Goal: Task Accomplishment & Management: Complete application form

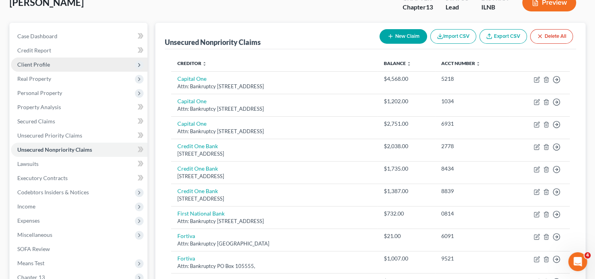
scroll to position [39, 0]
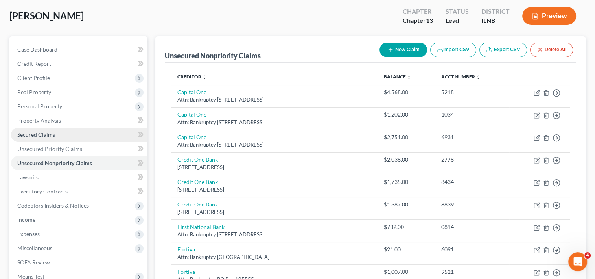
click at [59, 135] on link "Secured Claims" at bounding box center [79, 134] width 137 height 14
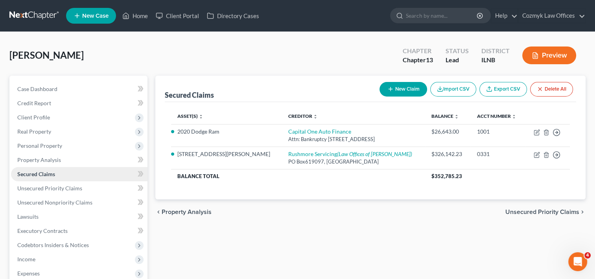
click at [50, 173] on span "Secured Claims" at bounding box center [36, 173] width 38 height 7
click at [52, 187] on span "Unsecured Priority Claims" at bounding box center [49, 187] width 65 height 7
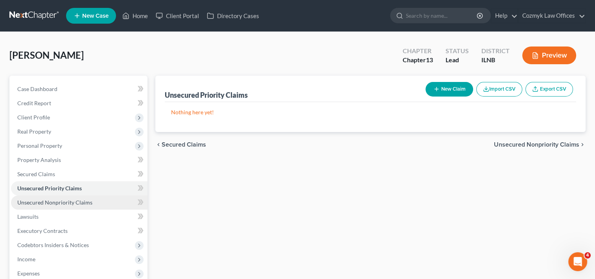
click at [50, 206] on link "Unsecured Nonpriority Claims" at bounding box center [79, 202] width 137 height 14
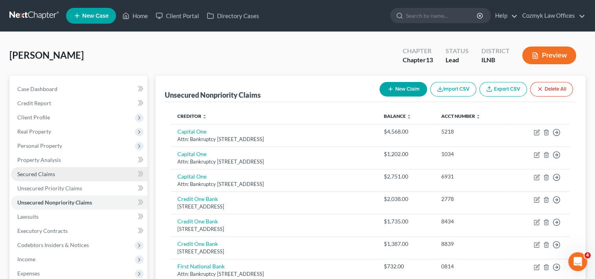
click at [43, 172] on span "Secured Claims" at bounding box center [36, 173] width 38 height 7
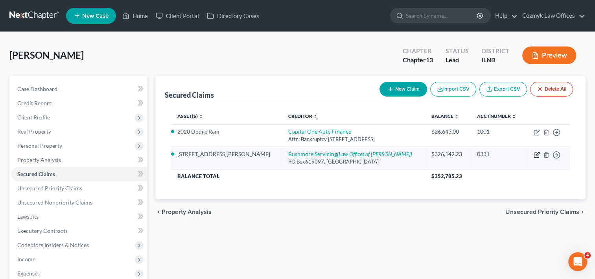
click at [533, 154] on td "Move to E Move to F Move to G Move to Notice Only" at bounding box center [548, 157] width 45 height 22
click at [535, 153] on icon "button" at bounding box center [537, 154] width 6 height 6
select select "45"
select select "4"
select select "0"
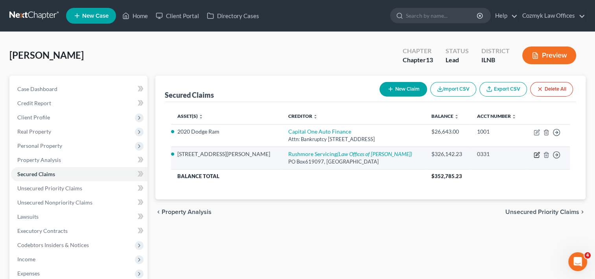
select select "0"
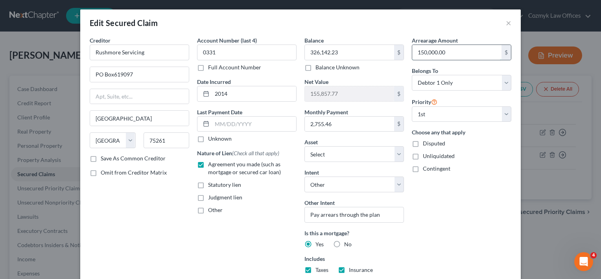
click at [461, 55] on input "150,000.00" at bounding box center [456, 52] width 89 height 15
click at [461, 54] on input "150,000.00" at bounding box center [456, 52] width 89 height 15
drag, startPoint x: 451, startPoint y: 56, endPoint x: 408, endPoint y: 49, distance: 43.5
click at [408, 49] on div "Arrearage Amount 150,000.00 $ Belongs To * Select Debtor 1 Only Debtor 2 Only D…" at bounding box center [461, 183] width 107 height 295
type input "160,000"
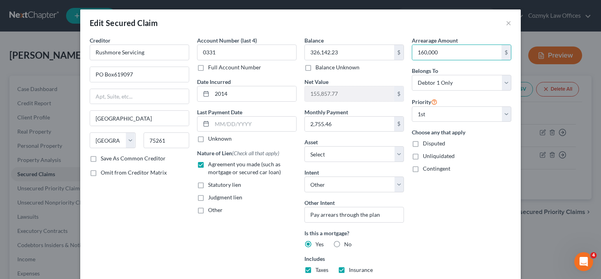
click at [493, 203] on div "Arrearage Amount 160,000 $ Belongs To * Select Debtor 1 Only Debtor 2 Only Debt…" at bounding box center [461, 183] width 107 height 295
click at [361, 125] on input "2,755.46" at bounding box center [349, 123] width 89 height 15
click at [480, 207] on div "Arrearage Amount 160,000 $ Belongs To * Select Debtor 1 Only Debtor 2 Only Debt…" at bounding box center [461, 183] width 107 height 295
click at [456, 209] on div "Arrearage Amount 160,000 $ Belongs To * Select Debtor 1 Only Debtor 2 Only Debt…" at bounding box center [461, 183] width 107 height 295
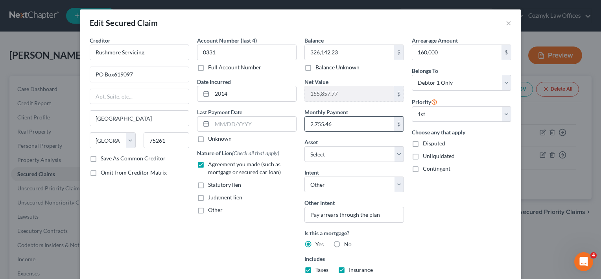
click at [332, 125] on input "2,755.46" at bounding box center [349, 123] width 89 height 15
click at [542, 212] on div "Edit Secured Claim × Creditor * Rushmore Servicing PO Box619097 [GEOGRAPHIC_DAT…" at bounding box center [300, 139] width 601 height 279
click at [541, 220] on div "Edit Secured Claim × Creditor * Rushmore Servicing PO Box619097 [GEOGRAPHIC_DAT…" at bounding box center [300, 139] width 601 height 279
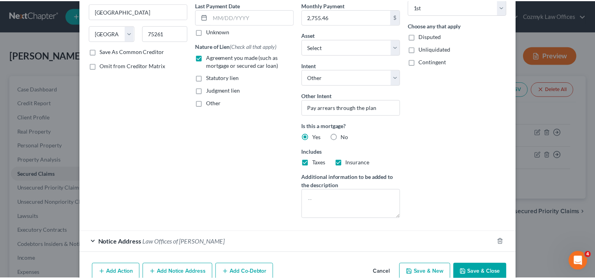
scroll to position [146, 0]
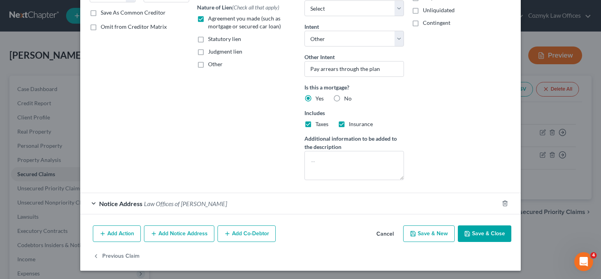
click at [485, 235] on button "Save & Close" at bounding box center [484, 233] width 53 height 17
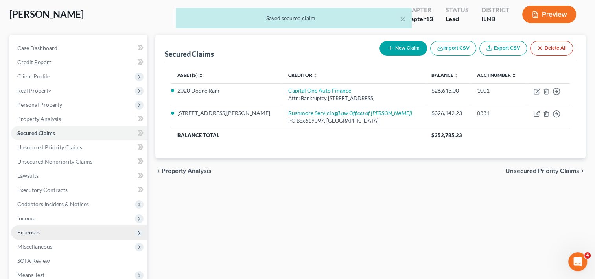
scroll to position [79, 0]
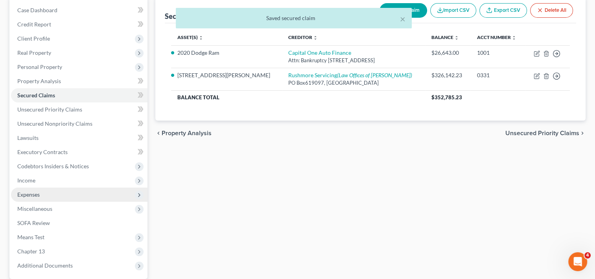
click at [49, 198] on span "Expenses" at bounding box center [79, 194] width 137 height 14
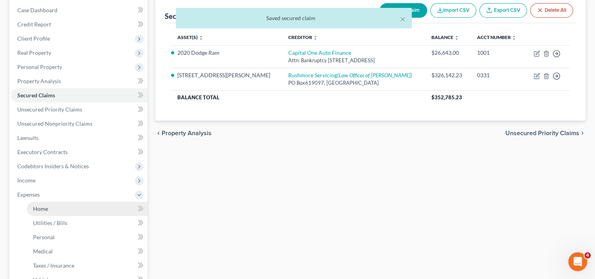
click at [49, 208] on link "Home" at bounding box center [87, 208] width 121 height 14
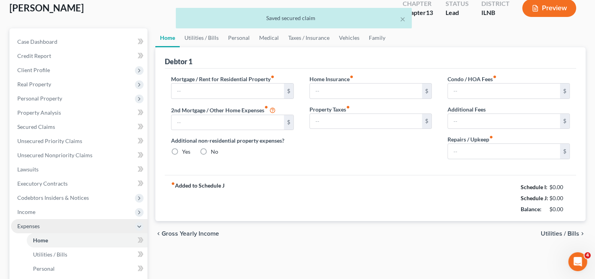
type input "2,626.08"
type input "0.00"
radio input "true"
type input "0.00"
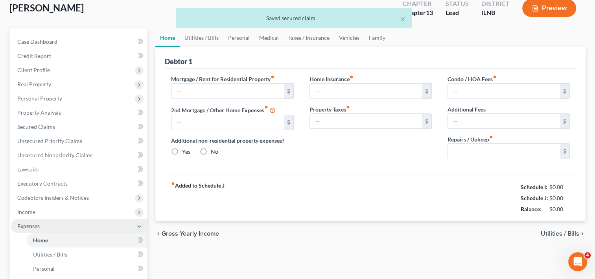
type input "0.00"
type input "200.00"
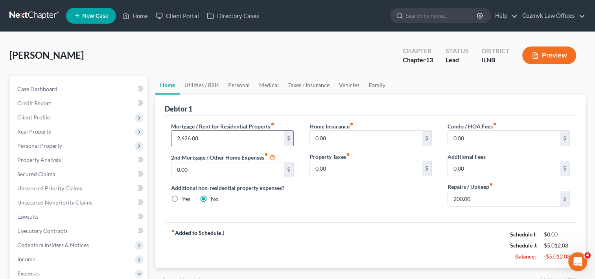
click at [242, 142] on input "2,626.08" at bounding box center [228, 138] width 112 height 15
paste input "755.46"
type input "2,755.46"
click at [334, 217] on div "Mortgage / Rent for Residential Property fiber_manual_record 2,755.46 $ 2nd Mor…" at bounding box center [370, 169] width 411 height 106
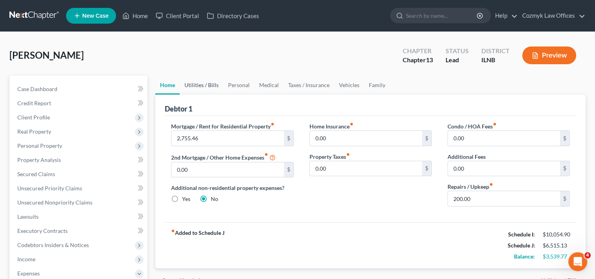
click at [199, 84] on link "Utilities / Bills" at bounding box center [202, 85] width 44 height 19
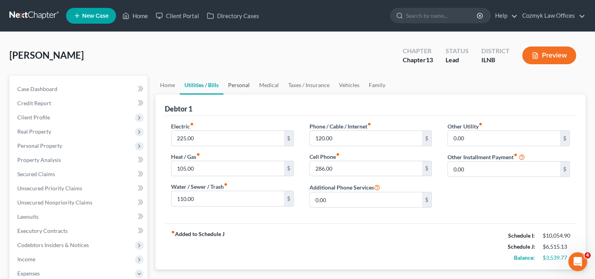
click at [241, 87] on link "Personal" at bounding box center [238, 85] width 31 height 19
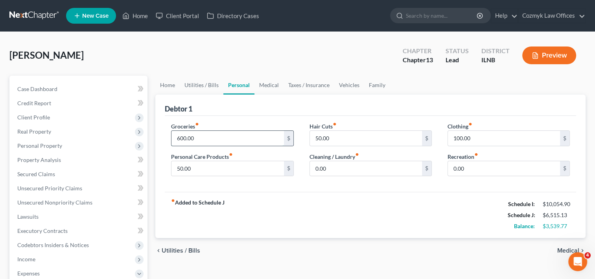
click at [227, 137] on input "600.00" at bounding box center [228, 138] width 112 height 15
type input "700.00"
click at [295, 198] on div "fiber_manual_record Added to Schedule J Schedule I: $10,054.90 Schedule J: $6,6…" at bounding box center [370, 215] width 411 height 46
click at [388, 210] on div "fiber_manual_record Added to Schedule J Schedule I: $10,054.90 Schedule J: $6,6…" at bounding box center [370, 215] width 411 height 46
click at [268, 85] on link "Medical" at bounding box center [269, 85] width 29 height 19
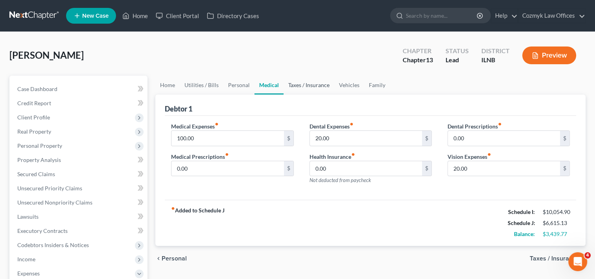
click at [309, 85] on link "Taxes / Insurance" at bounding box center [309, 85] width 51 height 19
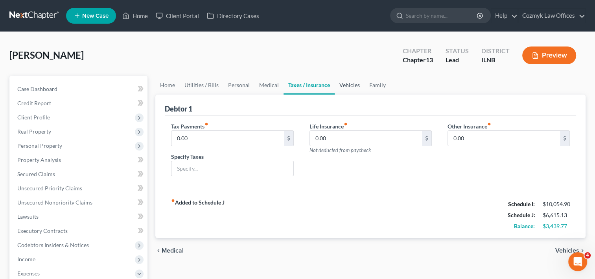
click at [344, 87] on link "Vehicles" at bounding box center [350, 85] width 30 height 19
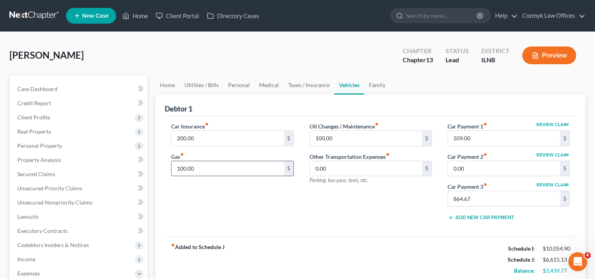
click at [222, 166] on input "100.00" at bounding box center [228, 168] width 112 height 15
type input "200.00"
drag, startPoint x: 369, startPoint y: 227, endPoint x: 365, endPoint y: 217, distance: 11.2
click at [369, 227] on div "Car Insurance fiber_manual_record 200.00 $ Gas fiber_manual_record 200.00 $ Oil…" at bounding box center [370, 176] width 411 height 120
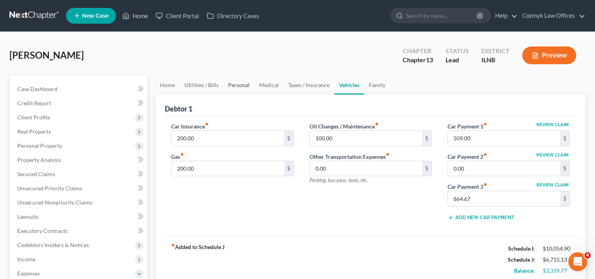
click at [242, 87] on link "Personal" at bounding box center [238, 85] width 31 height 19
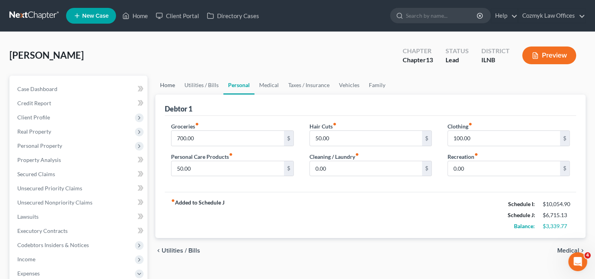
click at [164, 87] on link "Home" at bounding box center [167, 85] width 24 height 19
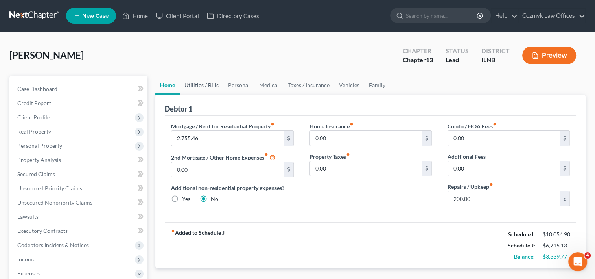
click at [207, 89] on link "Utilities / Bills" at bounding box center [202, 85] width 44 height 19
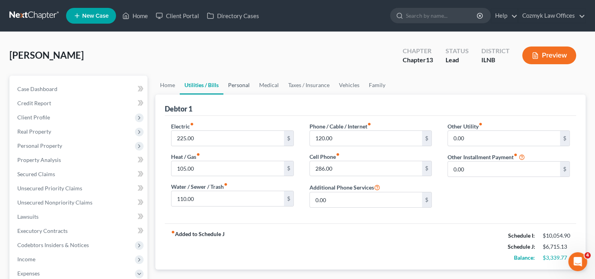
click at [242, 87] on link "Personal" at bounding box center [238, 85] width 31 height 19
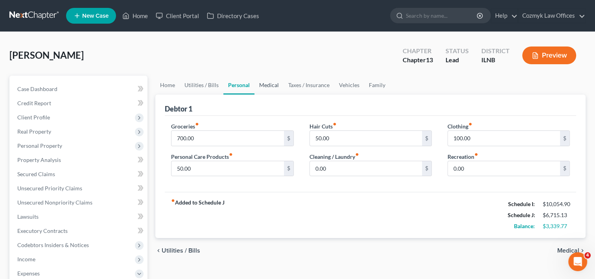
click at [270, 87] on link "Medical" at bounding box center [269, 85] width 29 height 19
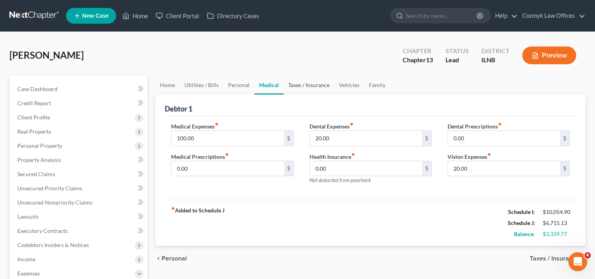
click at [308, 87] on link "Taxes / Insurance" at bounding box center [309, 85] width 51 height 19
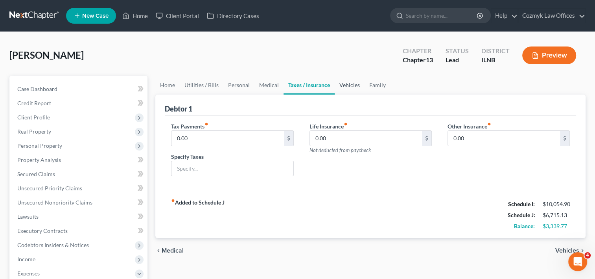
click at [344, 90] on link "Vehicles" at bounding box center [350, 85] width 30 height 19
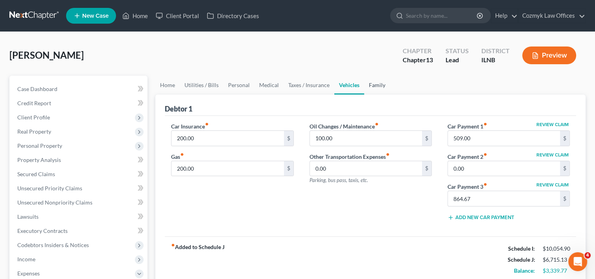
click at [376, 88] on link "Family" at bounding box center [377, 85] width 26 height 19
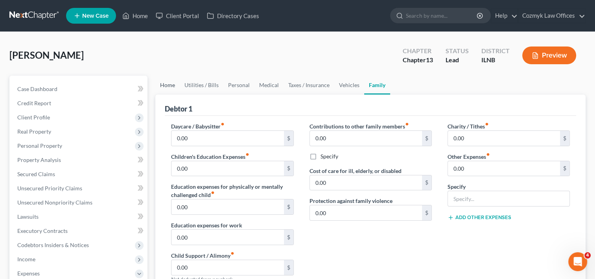
click at [168, 88] on link "Home" at bounding box center [167, 85] width 24 height 19
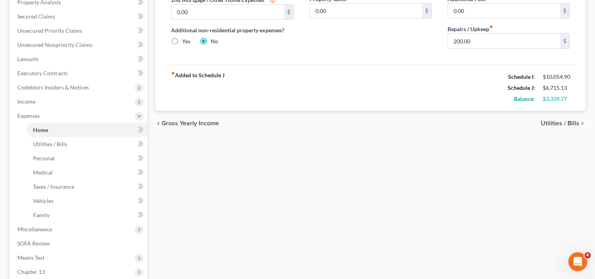
scroll to position [252, 0]
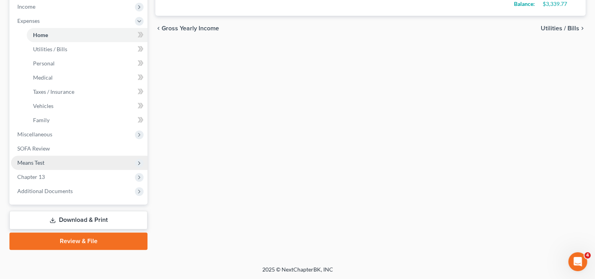
click at [61, 159] on span "Means Test" at bounding box center [79, 162] width 137 height 14
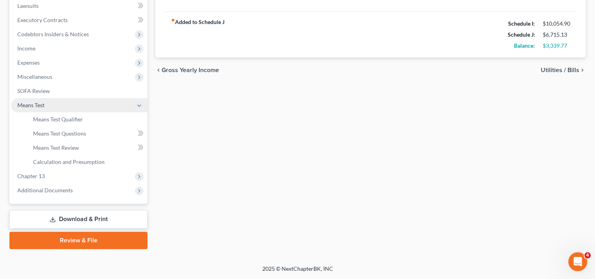
scroll to position [210, 0]
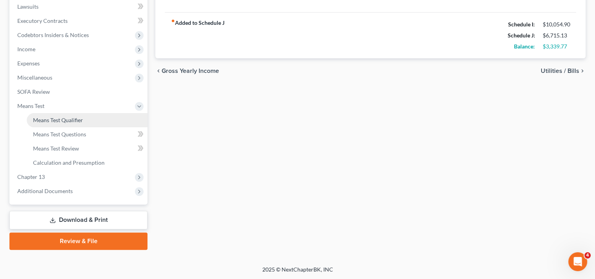
click at [77, 119] on span "Means Test Qualifier" at bounding box center [58, 119] width 50 height 7
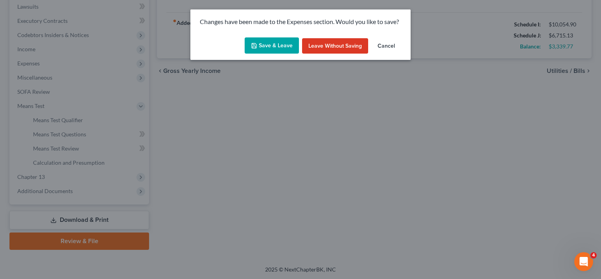
click at [286, 49] on button "Save & Leave" at bounding box center [272, 45] width 54 height 17
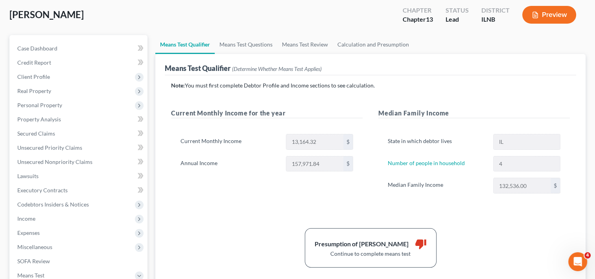
scroll to position [39, 0]
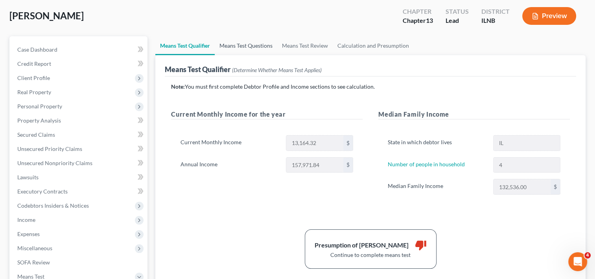
click at [260, 47] on link "Means Test Questions" at bounding box center [246, 45] width 63 height 19
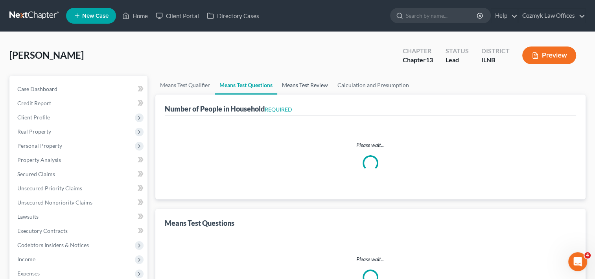
select select "1"
select select "60"
select select "0"
select select "60"
select select "2"
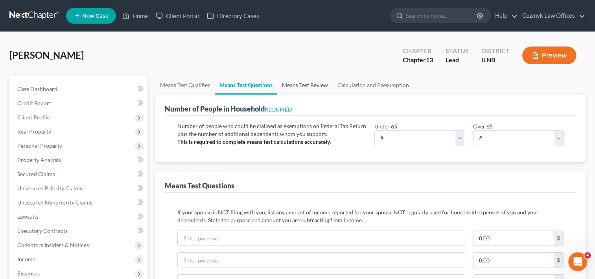
click at [306, 83] on link "Means Test Review" at bounding box center [304, 85] width 55 height 19
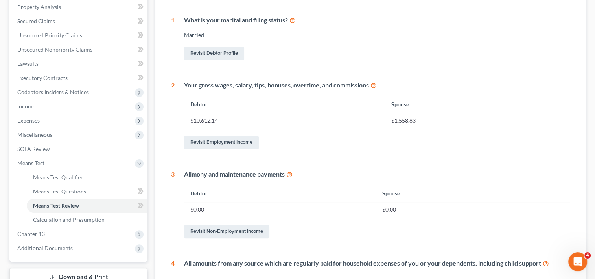
scroll to position [114, 0]
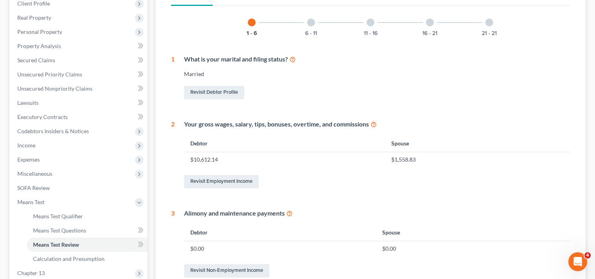
click at [310, 19] on div at bounding box center [311, 22] width 8 height 8
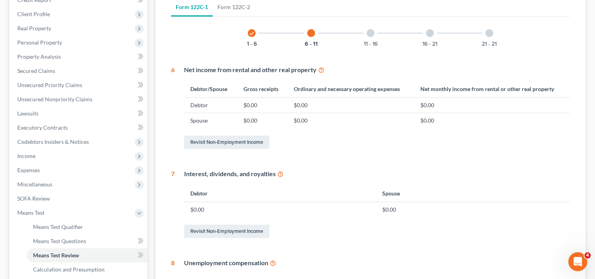
scroll to position [90, 0]
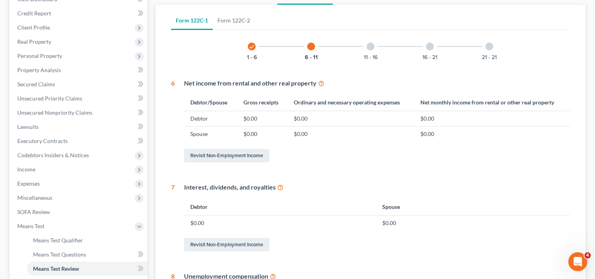
click at [374, 48] on div "11 - 16" at bounding box center [370, 46] width 27 height 27
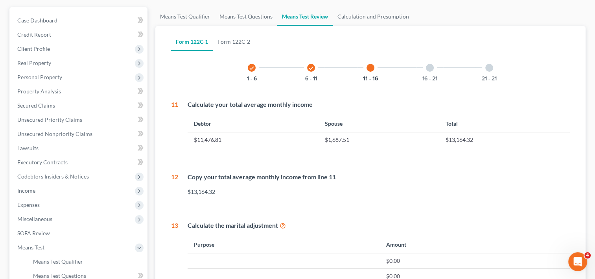
scroll to position [0, 0]
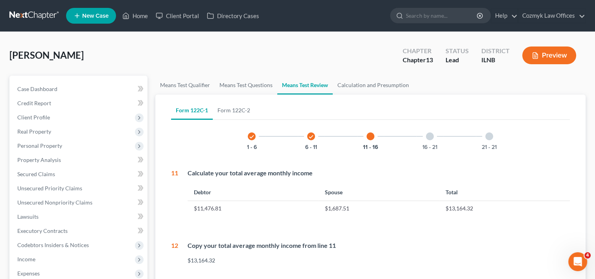
click at [428, 135] on div at bounding box center [430, 136] width 8 height 8
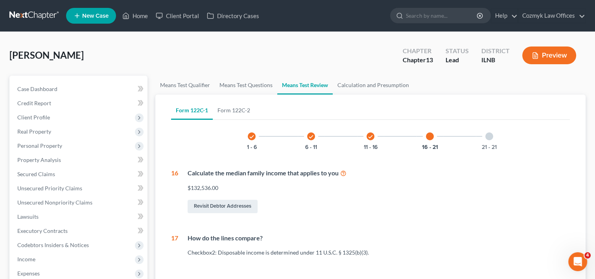
click at [491, 135] on div at bounding box center [489, 136] width 8 height 8
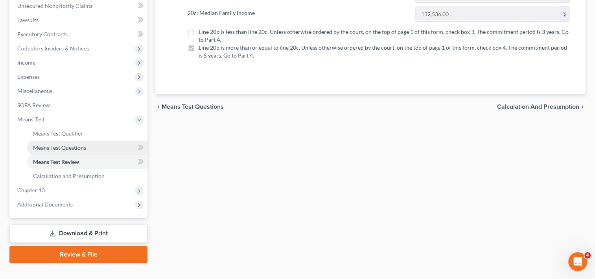
scroll to position [210, 0]
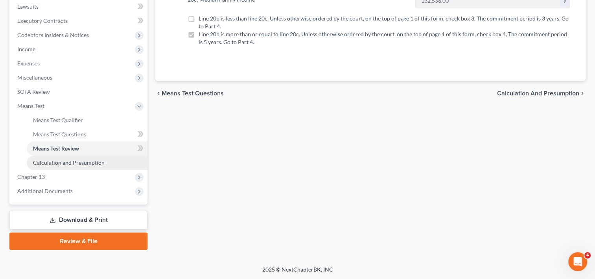
click at [68, 162] on span "Calculation and Presumption" at bounding box center [69, 162] width 72 height 7
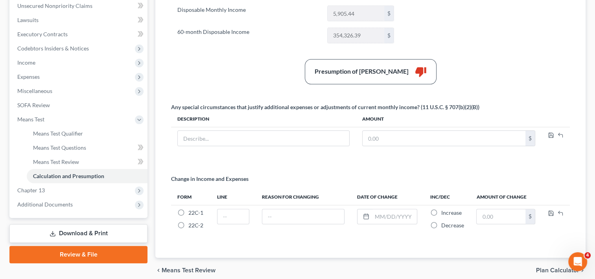
scroll to position [229, 0]
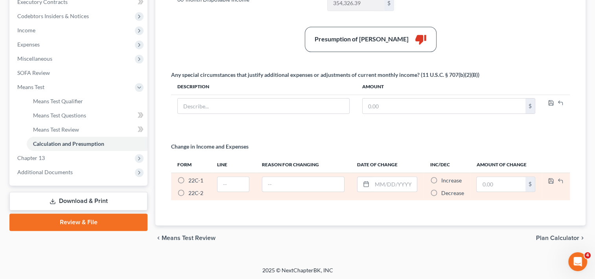
click at [188, 176] on label "22C-1 *" at bounding box center [195, 180] width 15 height 8
click at [192, 176] on input "22C-1 *" at bounding box center [194, 178] width 5 height 5
radio input "true"
click at [188, 191] on label "22C-2 *" at bounding box center [195, 193] width 15 height 8
click at [192, 191] on input "22C-2 *" at bounding box center [194, 191] width 5 height 5
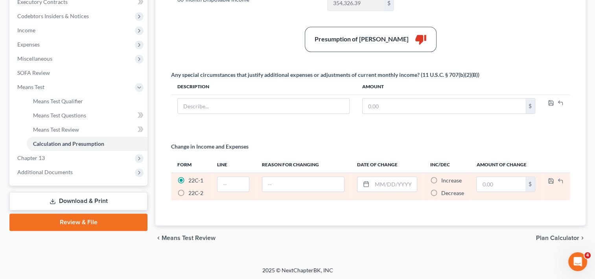
radio input "true"
click at [188, 177] on label "22C-1 *" at bounding box center [195, 180] width 15 height 8
click at [192, 177] on input "22C-1 *" at bounding box center [194, 178] width 5 height 5
radio input "true"
click at [227, 181] on input "text" at bounding box center [233, 184] width 31 height 15
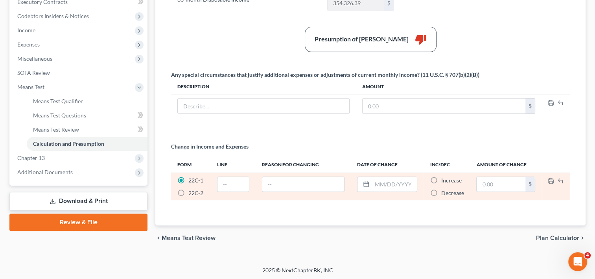
click at [188, 192] on label "22C-2 *" at bounding box center [195, 193] width 15 height 8
click at [192, 192] on input "22C-2 *" at bounding box center [194, 191] width 5 height 5
radio input "true"
click at [188, 177] on label "22C-1 *" at bounding box center [195, 180] width 15 height 8
click at [192, 177] on input "22C-1 *" at bounding box center [194, 178] width 5 height 5
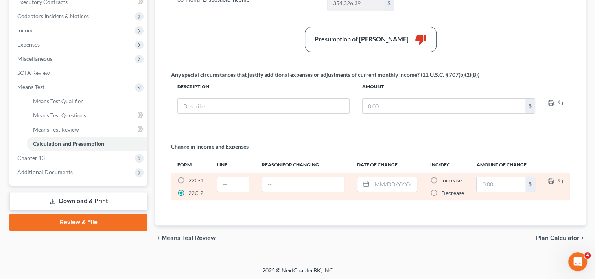
radio input "true"
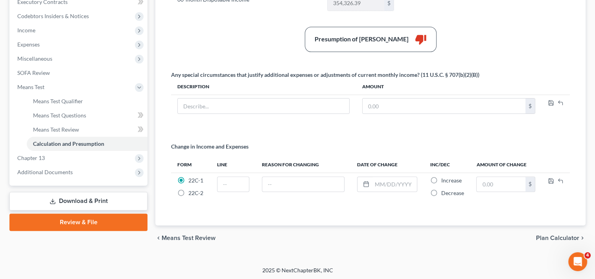
click at [228, 200] on div "Change in Income and Expenses Form Line Reason for Changing Date of Change Inc/…" at bounding box center [370, 174] width 407 height 64
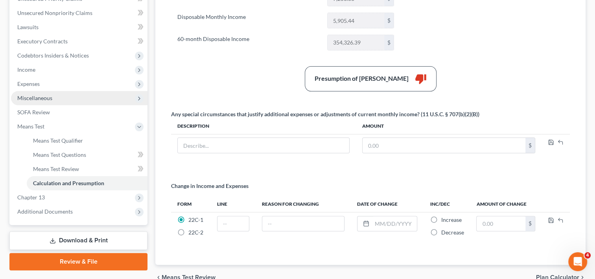
scroll to position [150, 0]
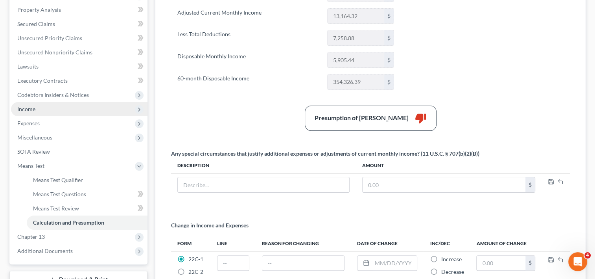
click at [31, 106] on span "Income" at bounding box center [26, 108] width 18 height 7
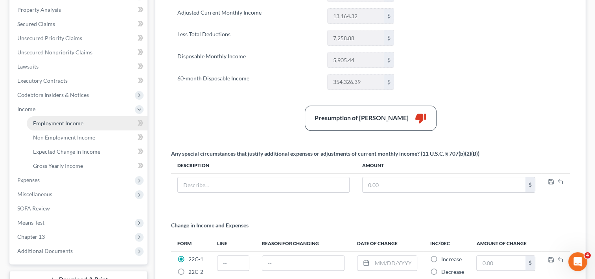
click at [53, 121] on span "Employment Income" at bounding box center [58, 123] width 50 height 7
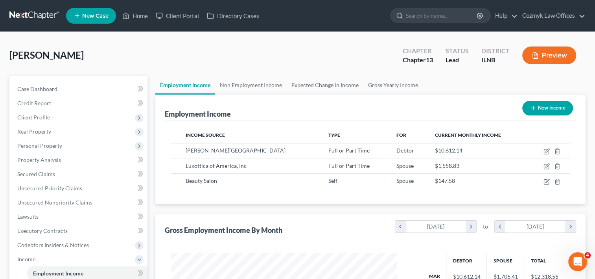
scroll to position [140, 242]
click at [316, 87] on link "Expected Change in Income" at bounding box center [325, 85] width 77 height 19
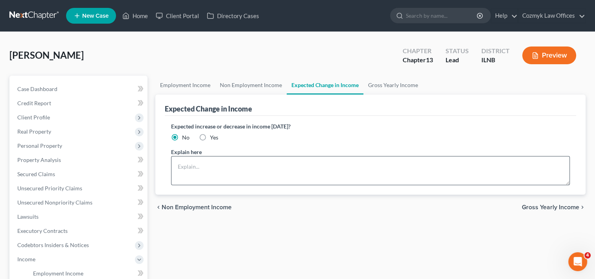
drag, startPoint x: 204, startPoint y: 136, endPoint x: 202, endPoint y: 172, distance: 35.9
click at [210, 136] on label "Yes" at bounding box center [214, 137] width 8 height 8
click at [213, 136] on input "Yes" at bounding box center [215, 135] width 5 height 5
radio input "true"
click at [208, 164] on textarea at bounding box center [370, 170] width 399 height 29
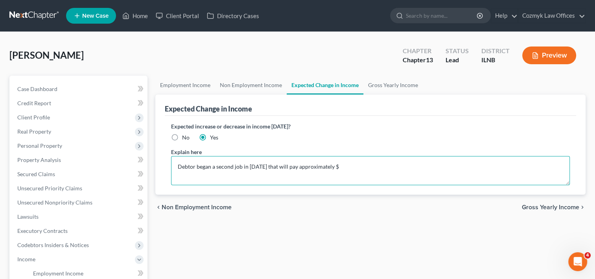
click at [383, 167] on textarea "Debtor began a second job in [DATE] that will pay approximately $" at bounding box center [370, 170] width 399 height 29
click at [344, 171] on textarea "Debtor began a second job in [DATE], that will pay approximately $7488 per month" at bounding box center [370, 170] width 399 height 29
click at [433, 170] on textarea "Debtor began a second job in [DATE], that will pay approximately $7488 per month" at bounding box center [370, 170] width 399 height 29
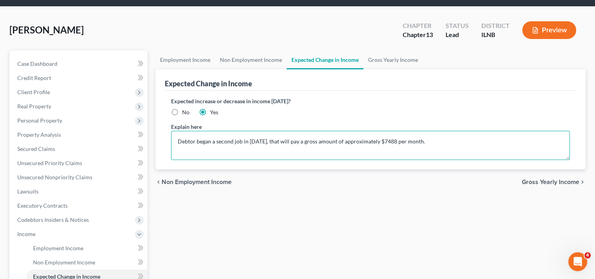
scroll to position [39, 0]
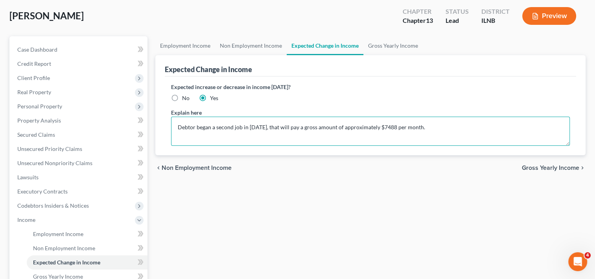
click at [249, 125] on textarea "Debtor began a second job in [DATE], that will pay a gross amount of approximat…" at bounding box center [370, 130] width 399 height 29
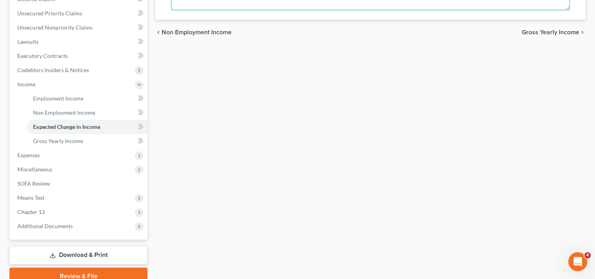
scroll to position [210, 0]
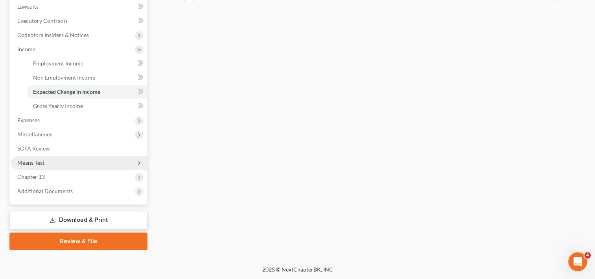
type textarea "Debtor began a second job at [GEOGRAPHIC_DATA] on [DATE], that will pay a gross…"
click at [48, 163] on span "Means Test" at bounding box center [79, 162] width 137 height 14
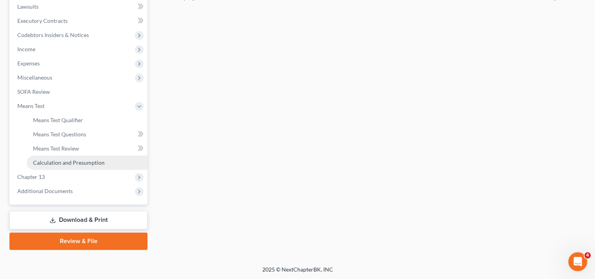
click at [59, 166] on link "Calculation and Presumption" at bounding box center [87, 162] width 121 height 14
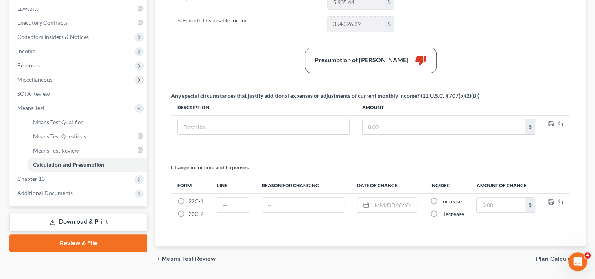
scroll to position [189, 0]
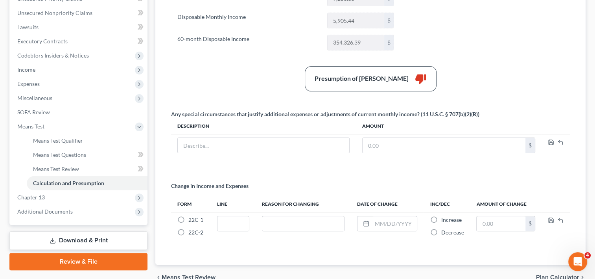
click at [87, 238] on link "Download & Print" at bounding box center [78, 240] width 138 height 18
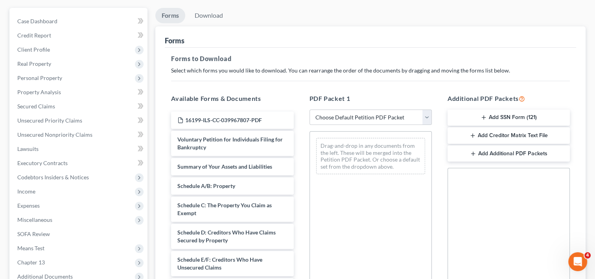
scroll to position [79, 0]
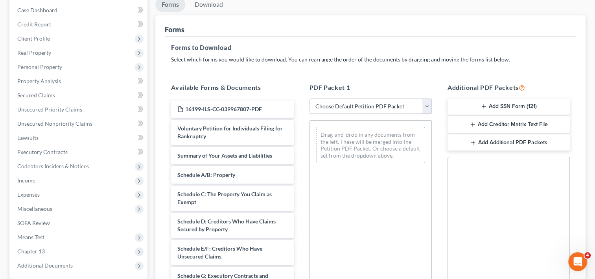
click at [430, 108] on select "Choose Default Petition PDF Packet Complete Bankruptcy Petition (all forms and …" at bounding box center [371, 106] width 122 height 16
select select "0"
click at [310, 98] on select "Choose Default Petition PDF Packet Complete Bankruptcy Petition (all forms and …" at bounding box center [371, 106] width 122 height 16
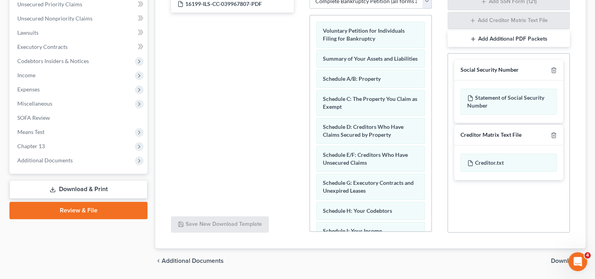
scroll to position [207, 0]
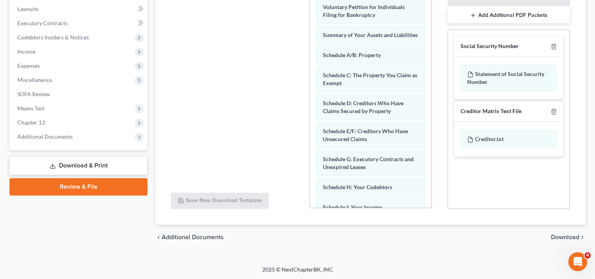
click at [564, 234] on span "Download" at bounding box center [565, 237] width 28 height 6
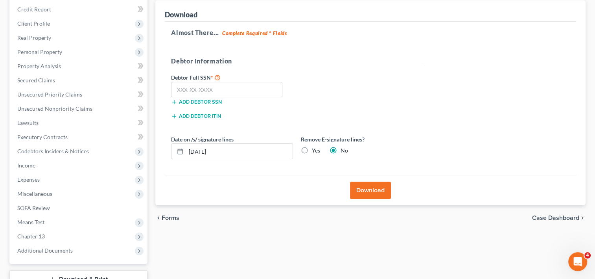
scroll to position [74, 0]
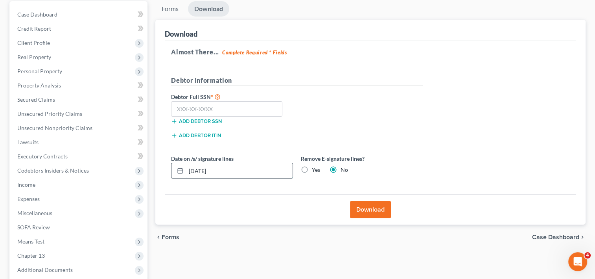
click at [250, 170] on input "[DATE]" at bounding box center [239, 170] width 107 height 15
type input "0"
type input "[DATE]"
click at [312, 170] on label "Yes" at bounding box center [316, 170] width 8 height 8
click at [315, 170] on input "Yes" at bounding box center [317, 168] width 5 height 5
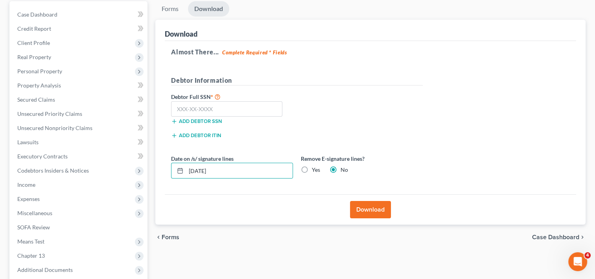
radio input "true"
radio input "false"
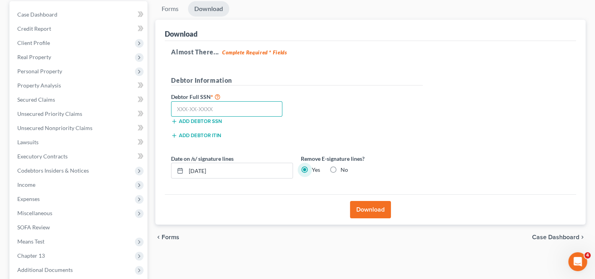
click at [229, 111] on input "text" at bounding box center [226, 109] width 111 height 16
type input "360-72-3191"
click at [320, 119] on div "Debtor Full SSN * 360-72-3191 Add debtor SSN" at bounding box center [297, 111] width 260 height 39
click at [370, 211] on button "Download" at bounding box center [370, 209] width 41 height 17
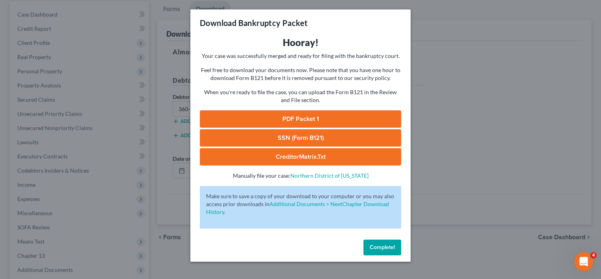
click at [288, 118] on link "PDF Packet 1" at bounding box center [300, 118] width 201 height 17
click at [294, 140] on link "SSN (Form B121)" at bounding box center [300, 137] width 201 height 17
drag, startPoint x: 301, startPoint y: 156, endPoint x: 383, endPoint y: 17, distance: 161.7
click at [302, 156] on link "CreditorMatrix.txt" at bounding box center [300, 156] width 201 height 17
click at [308, 159] on link "CreditorMatrix.txt" at bounding box center [300, 156] width 201 height 17
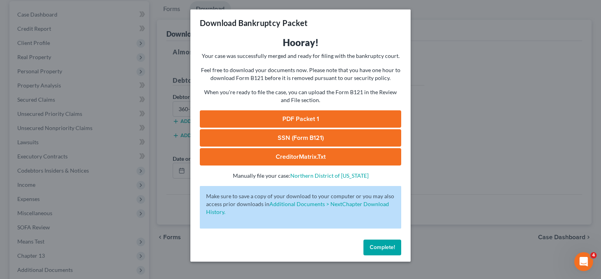
drag, startPoint x: 567, startPoint y: 162, endPoint x: 363, endPoint y: 275, distance: 233.8
click at [567, 162] on div "Download Bankruptcy Packet Hooray! Your case was successfully merged and ready …" at bounding box center [300, 139] width 601 height 279
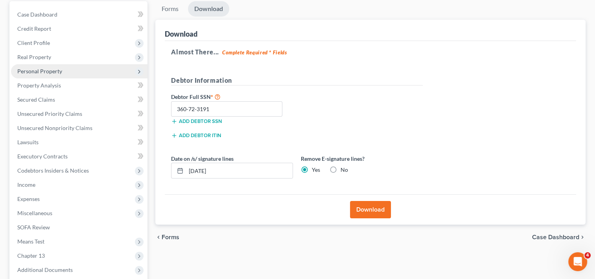
click at [40, 70] on span "Personal Property" at bounding box center [39, 71] width 45 height 7
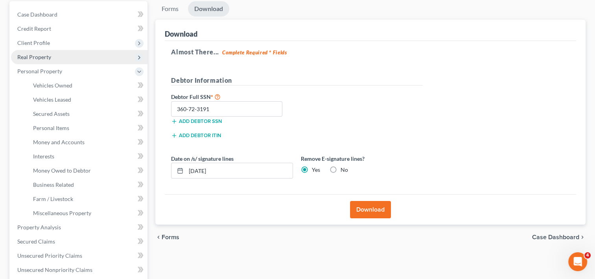
click at [39, 59] on span "Real Property" at bounding box center [34, 56] width 34 height 7
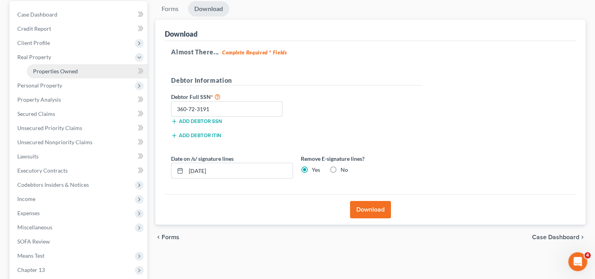
click at [50, 71] on span "Properties Owned" at bounding box center [55, 71] width 45 height 7
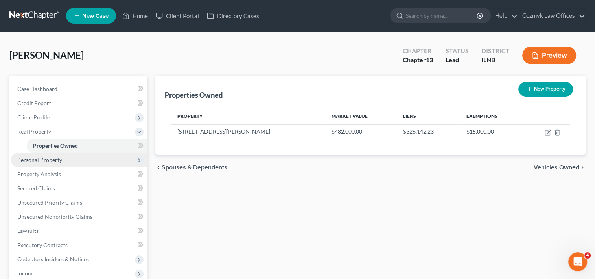
click at [63, 160] on span "Personal Property" at bounding box center [79, 160] width 137 height 14
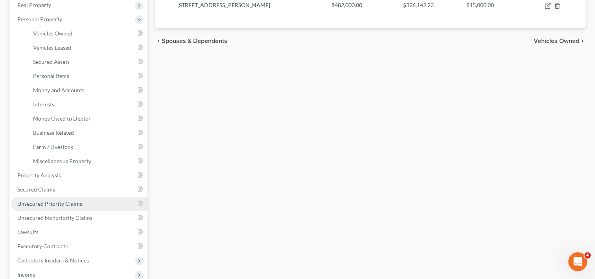
scroll to position [157, 0]
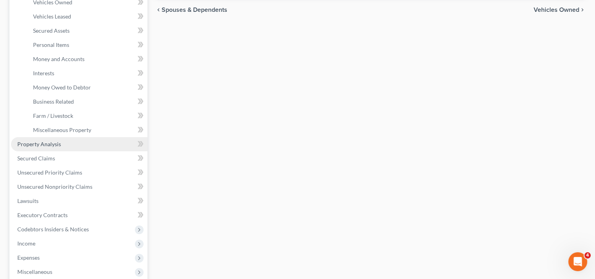
drag, startPoint x: 61, startPoint y: 144, endPoint x: 60, endPoint y: 149, distance: 5.2
click at [61, 145] on link "Property Analysis" at bounding box center [79, 144] width 137 height 14
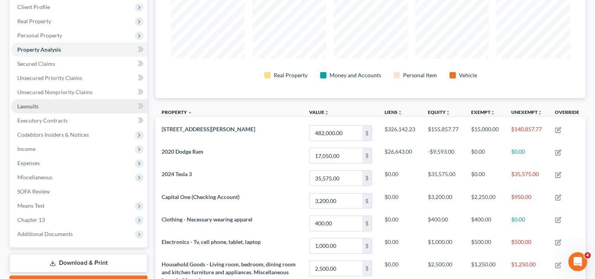
scroll to position [76, 0]
